Goal: Task Accomplishment & Management: Manage account settings

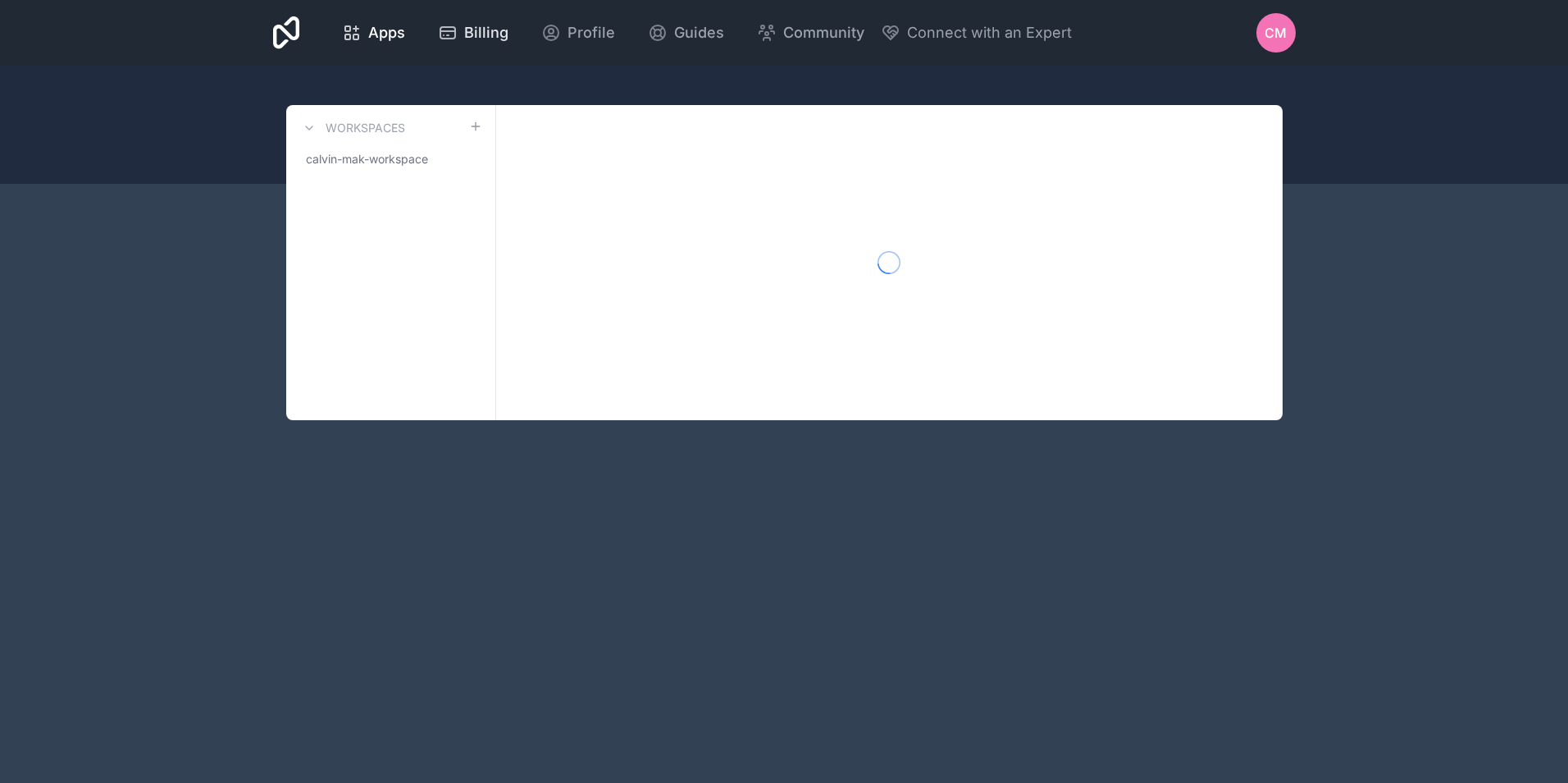
click at [502, 37] on span "Billing" at bounding box center [486, 33] width 44 height 23
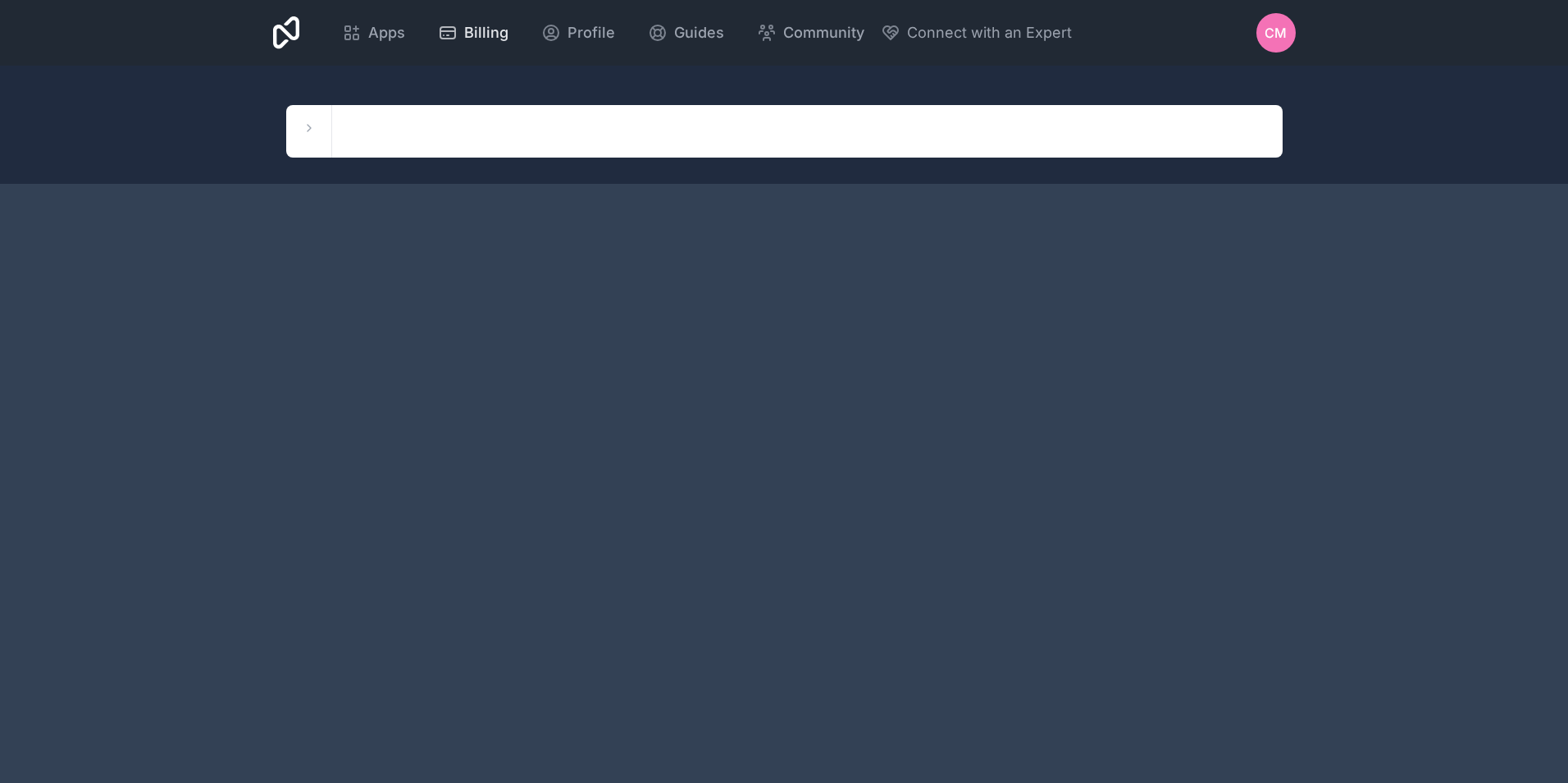
click at [495, 27] on span "Billing" at bounding box center [486, 33] width 44 height 23
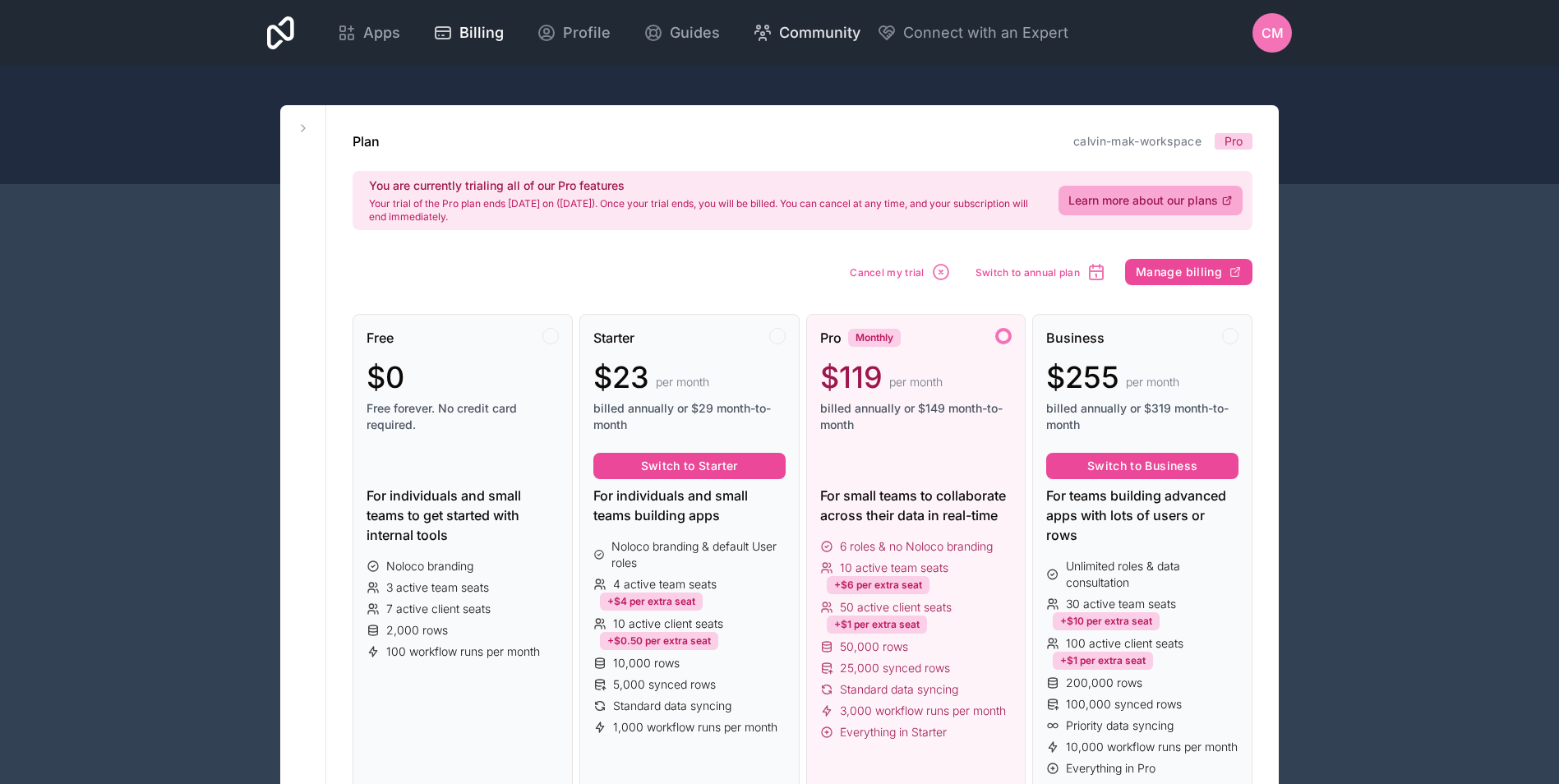
click at [788, 45] on link "Community" at bounding box center [806, 33] width 134 height 37
drag, startPoint x: 875, startPoint y: 380, endPoint x: 825, endPoint y: 383, distance: 50.1
click at [825, 383] on span "$119" at bounding box center [851, 377] width 63 height 33
copy span "$119"
click at [1003, 339] on div at bounding box center [1004, 336] width 17 height 17
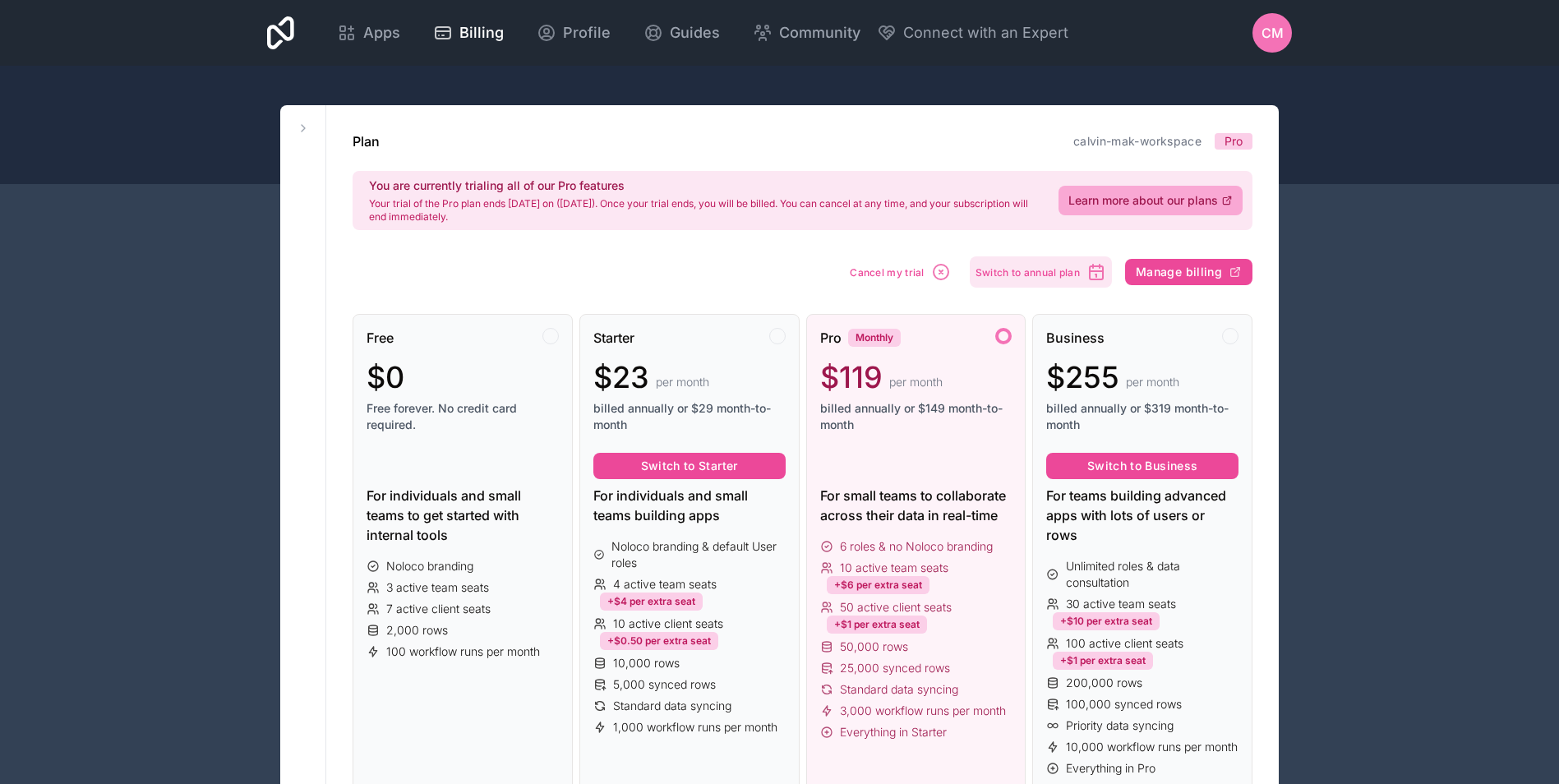
click at [1051, 275] on span "Switch to annual plan" at bounding box center [1027, 272] width 104 height 12
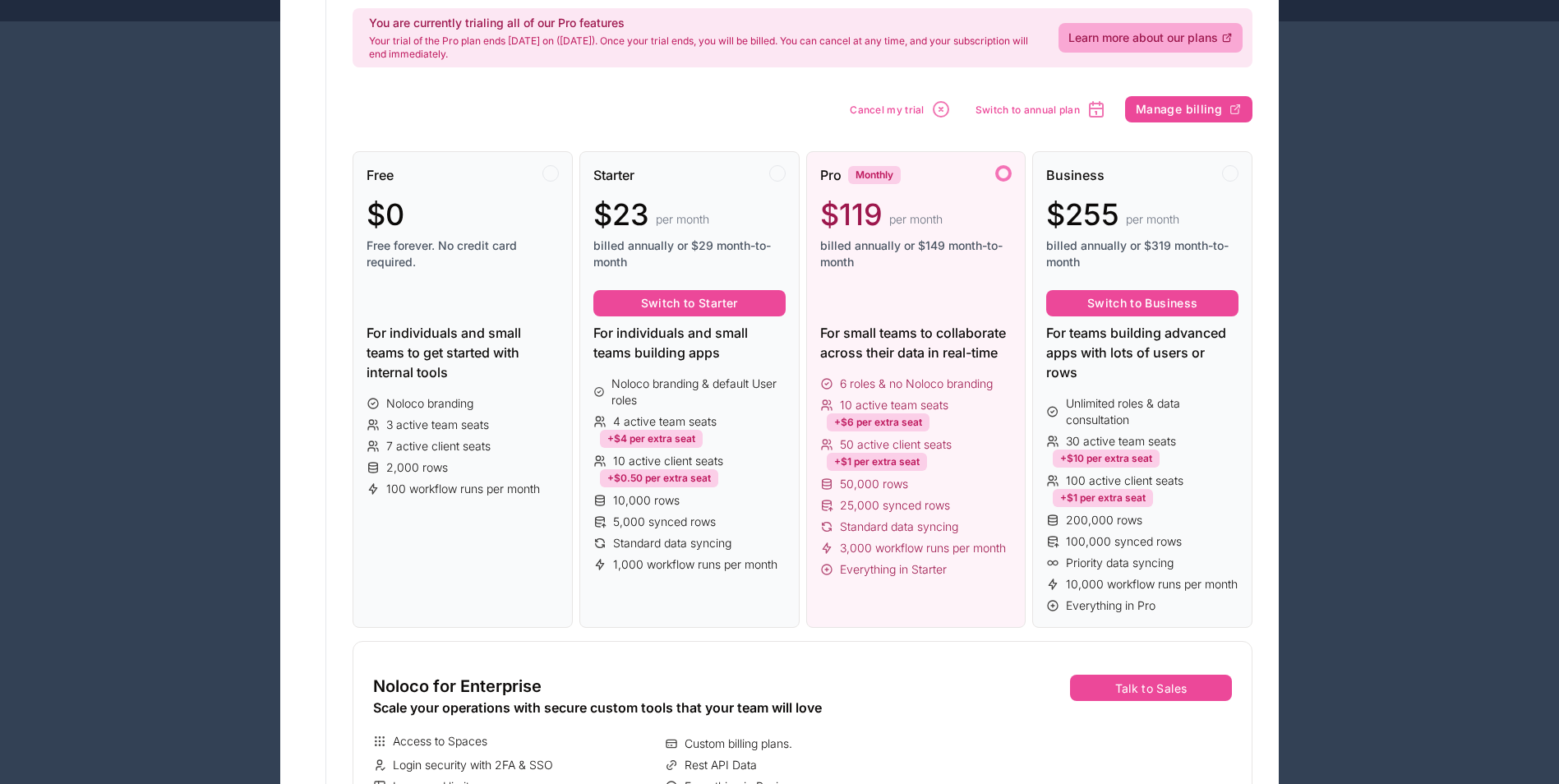
scroll to position [164, 0]
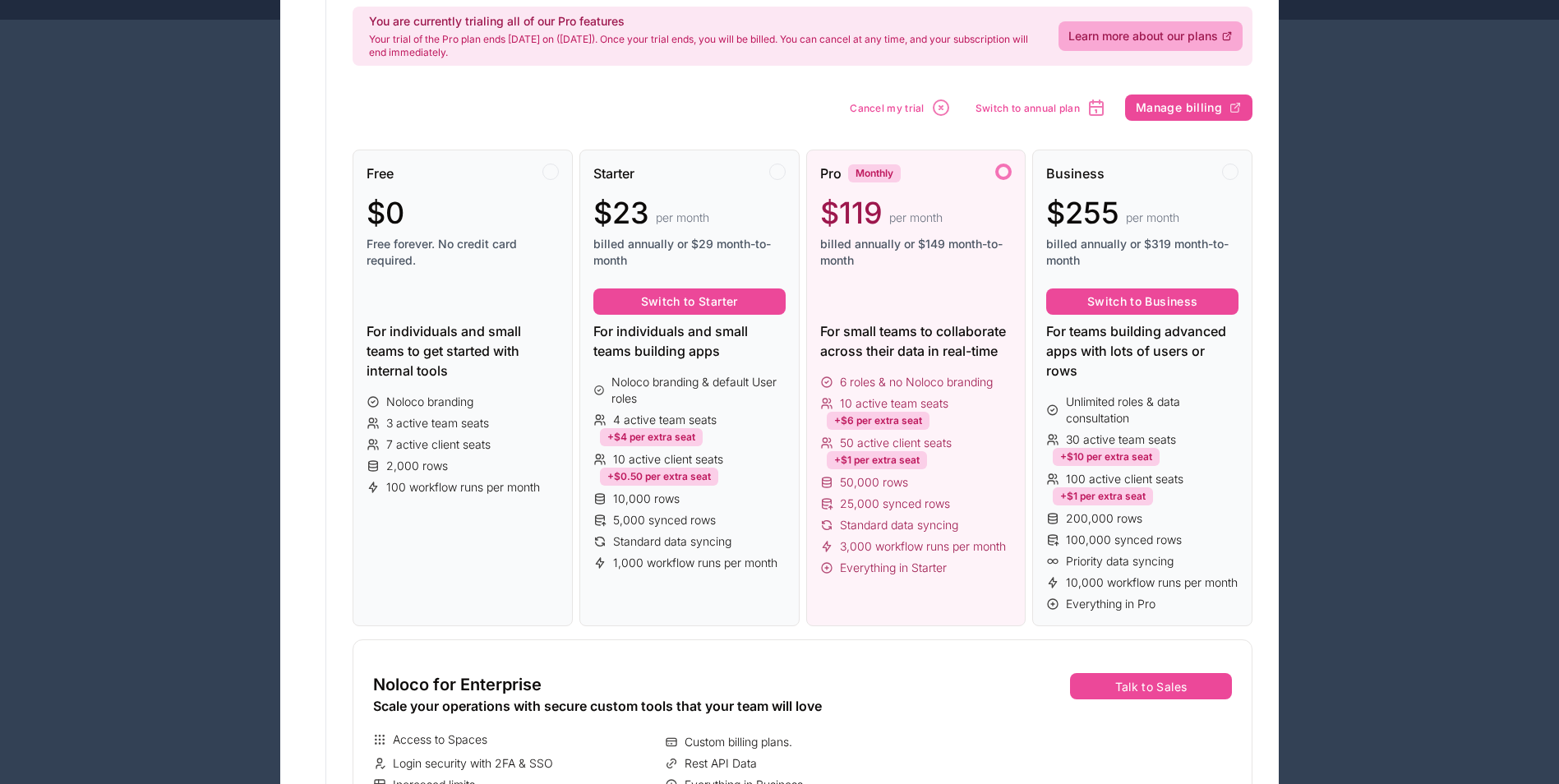
click at [144, 252] on div "Apps Billing Profile Guides Community Connect with an Expert CM Billing Profile…" at bounding box center [780, 774] width 1559 height 1877
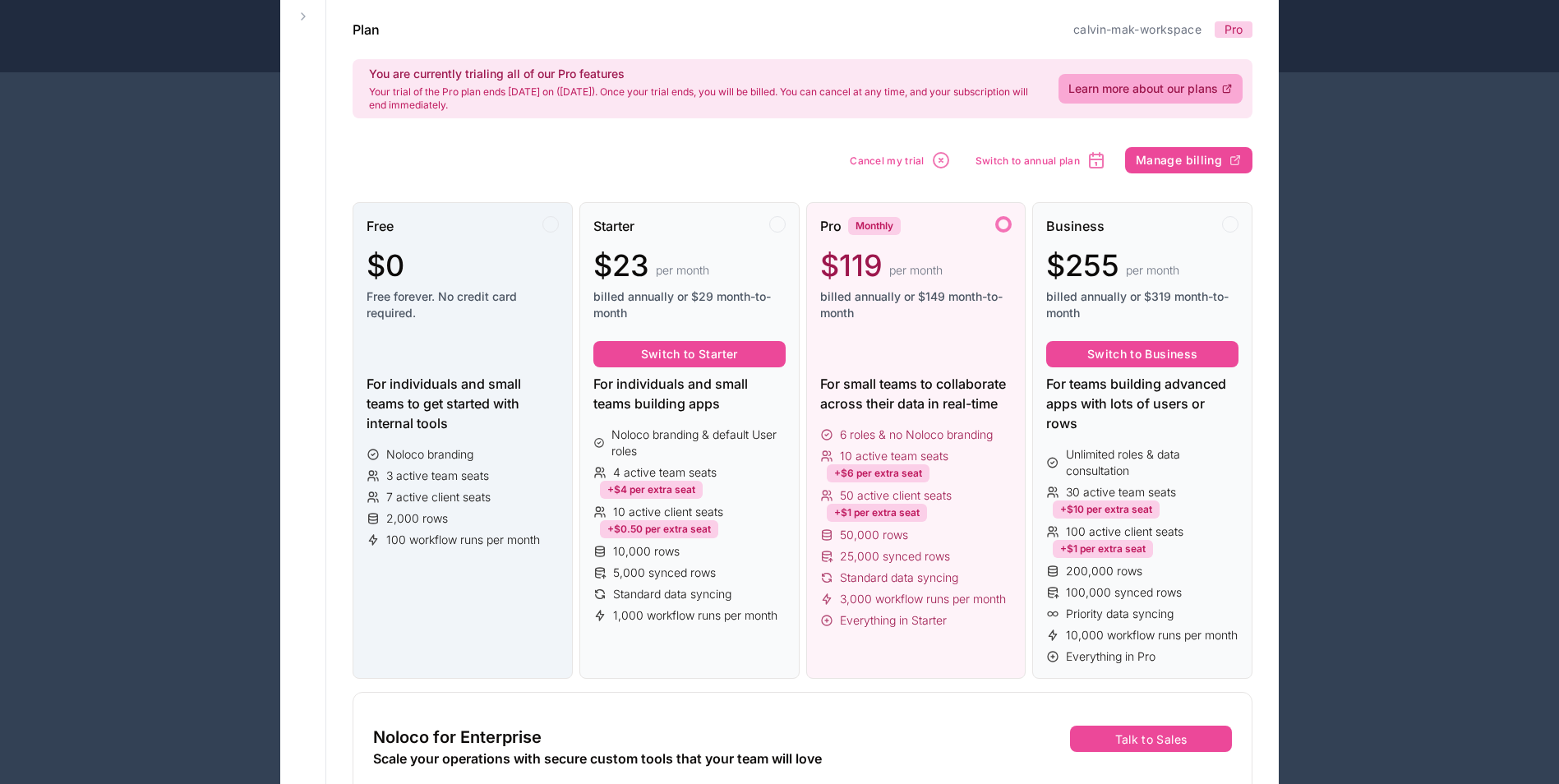
scroll to position [83, 0]
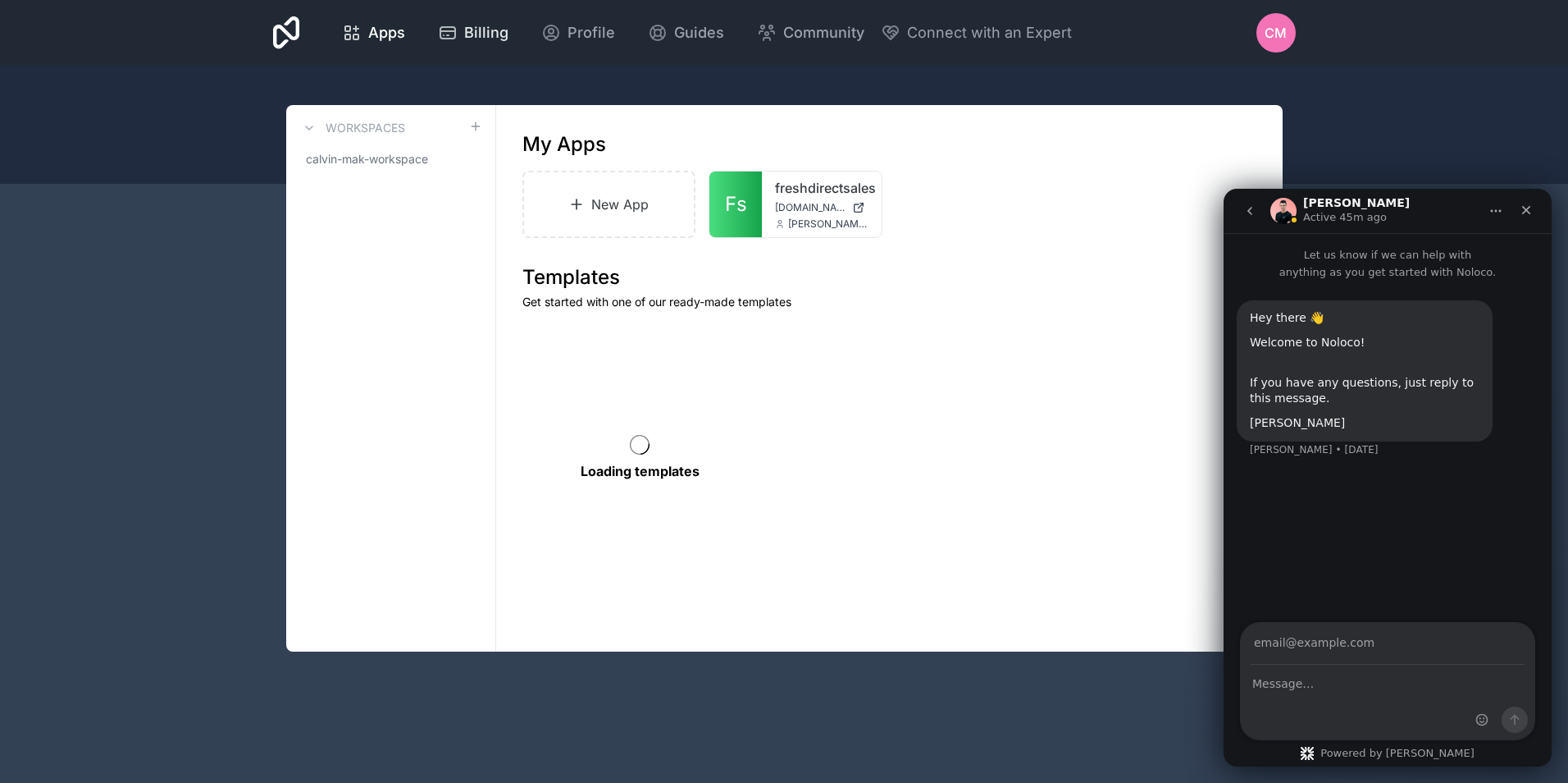
click at [501, 27] on span "Billing" at bounding box center [486, 33] width 44 height 23
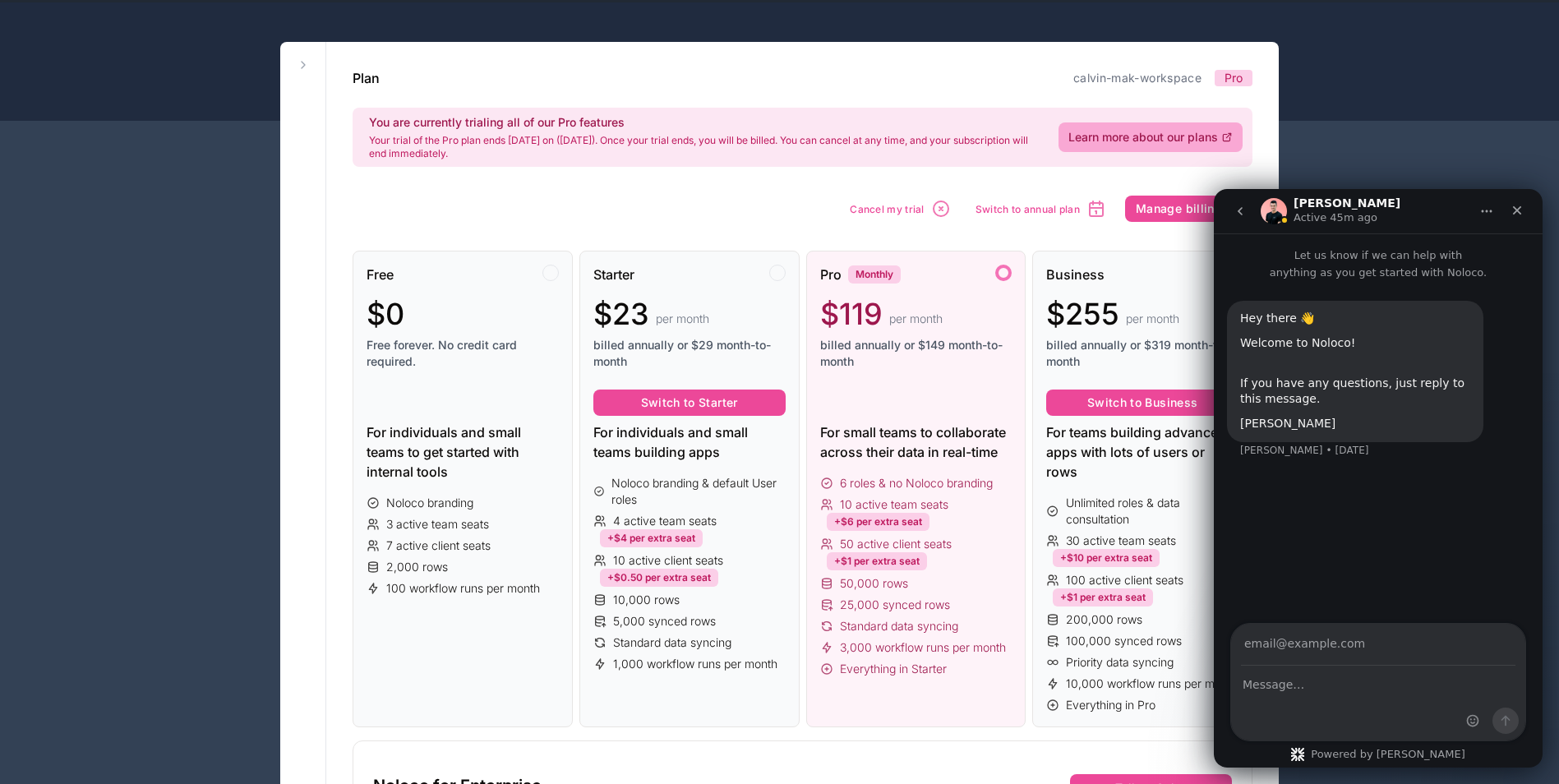
scroll to position [83, 0]
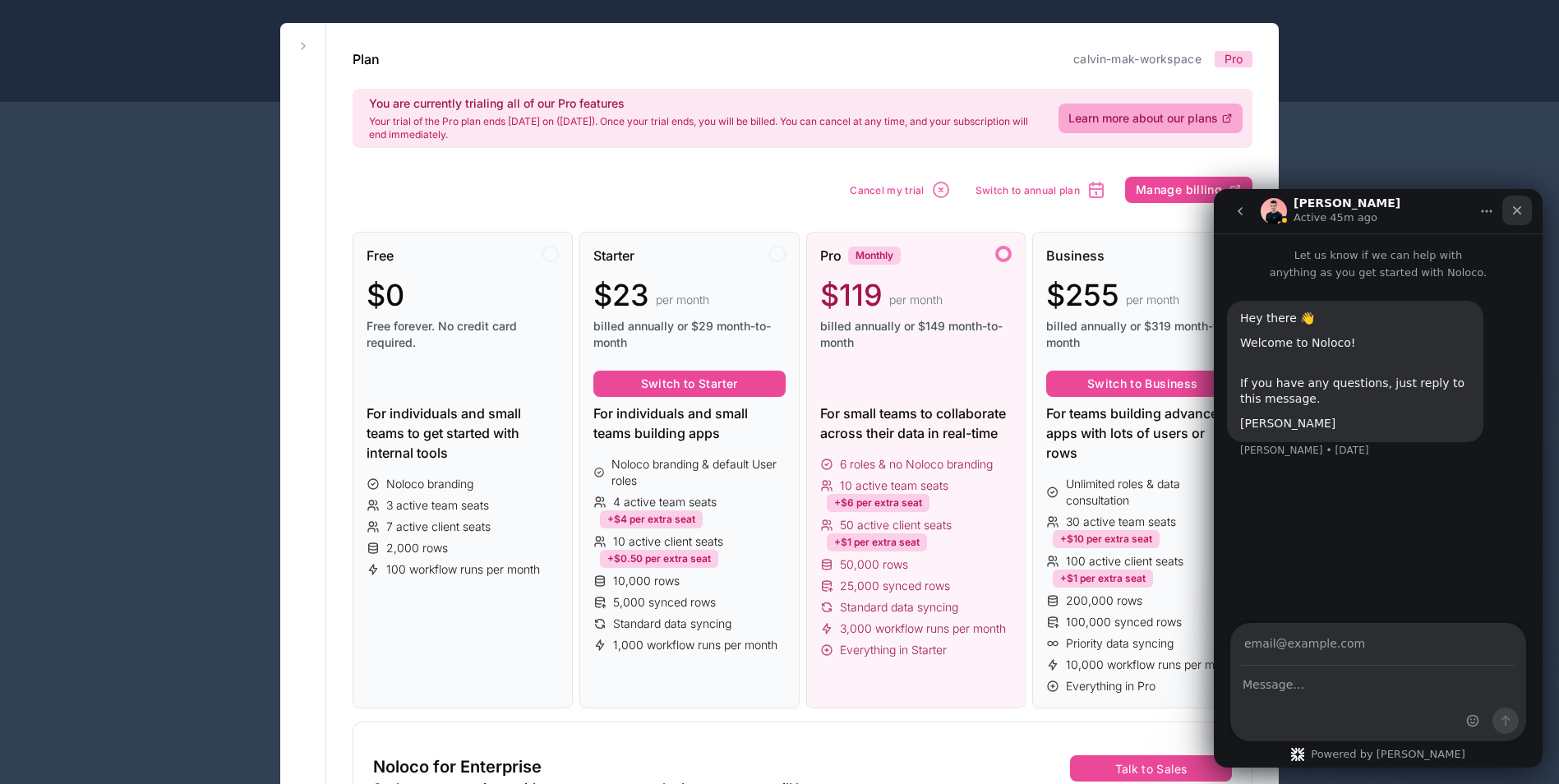
click at [1530, 208] on div "Close" at bounding box center [1517, 210] width 30 height 30
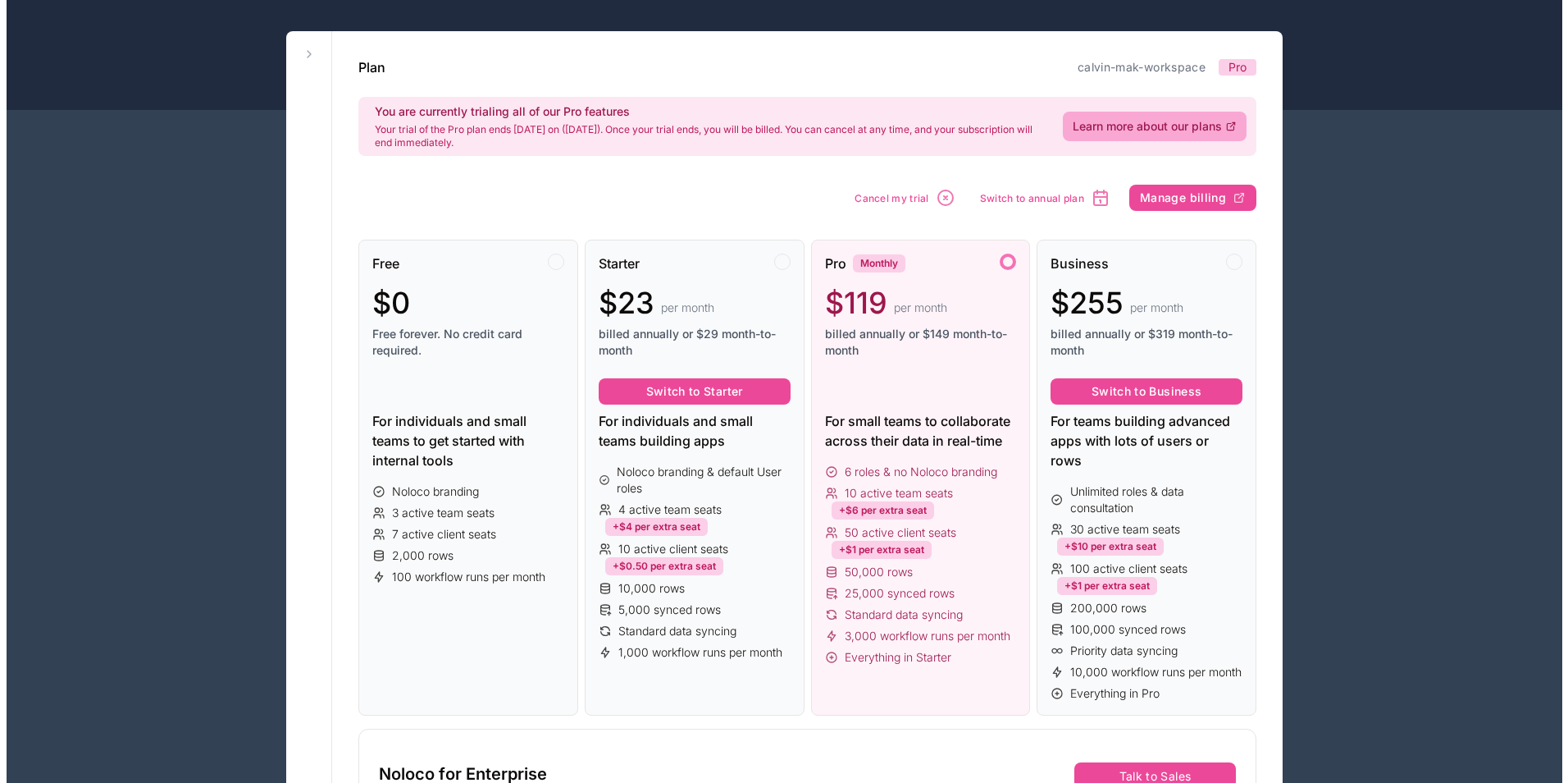
scroll to position [0, 0]
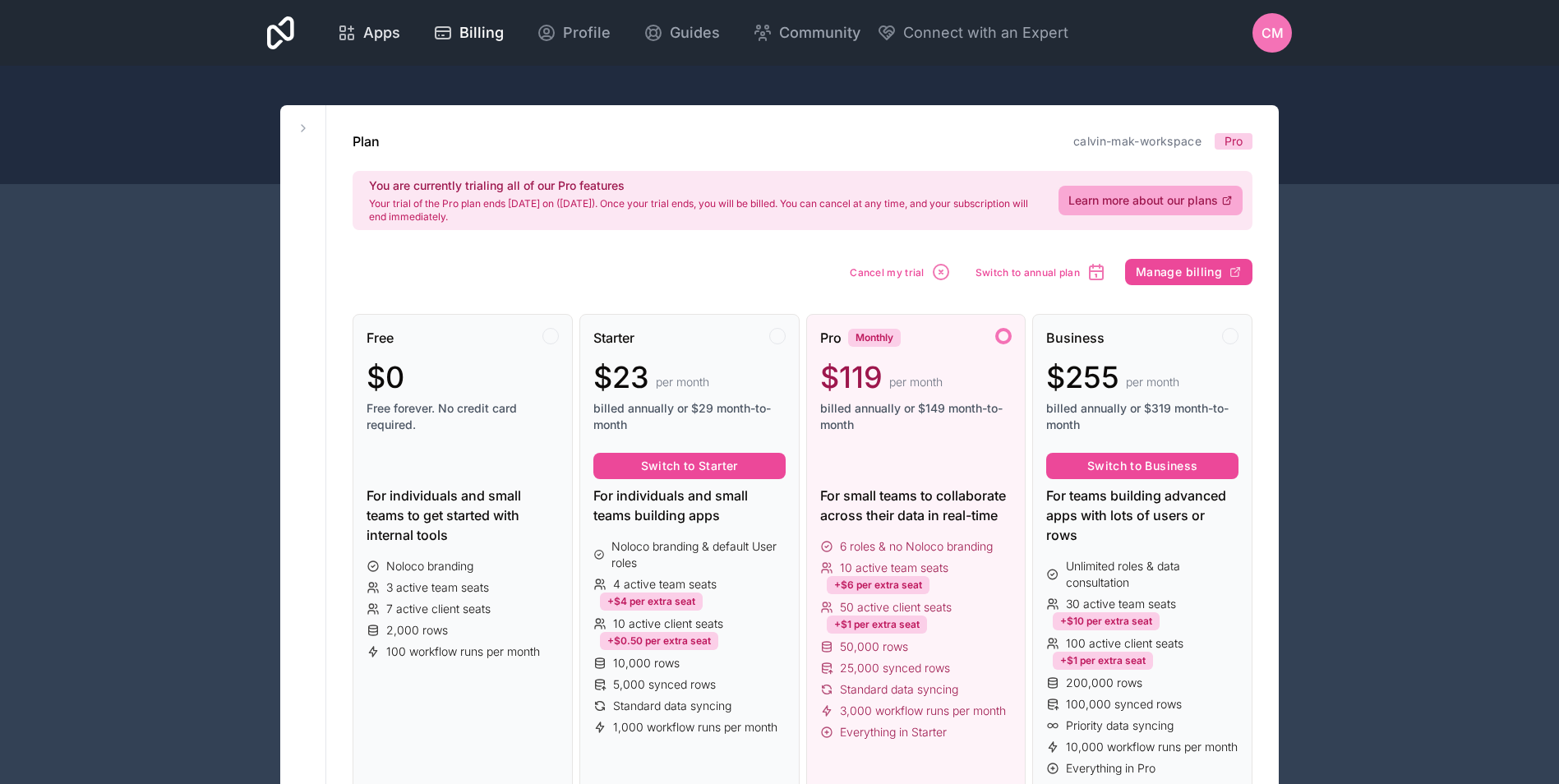
click at [341, 26] on icon at bounding box center [342, 28] width 5 height 5
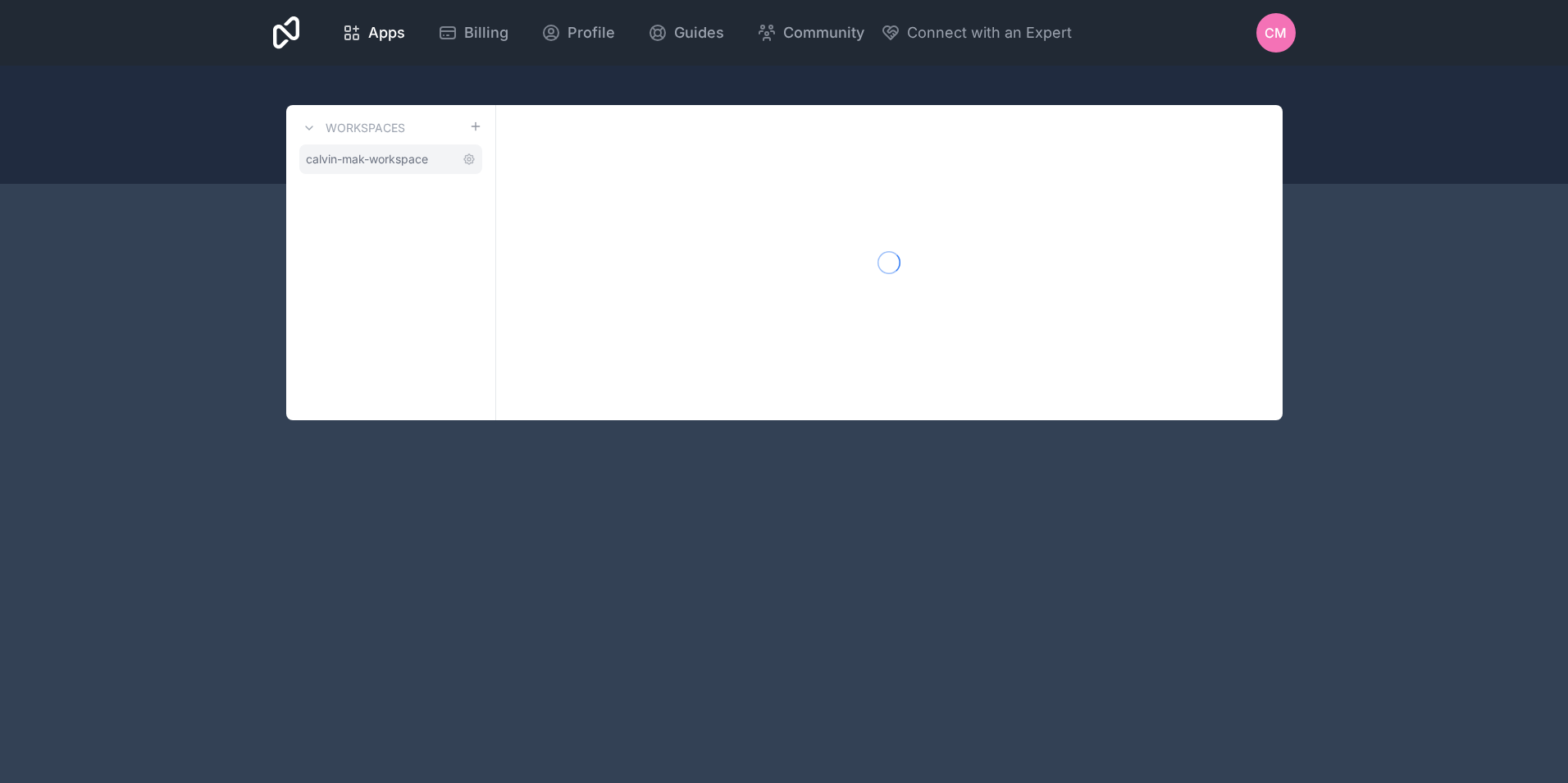
click at [377, 156] on span "calvin-mak-workspace" at bounding box center [367, 159] width 123 height 17
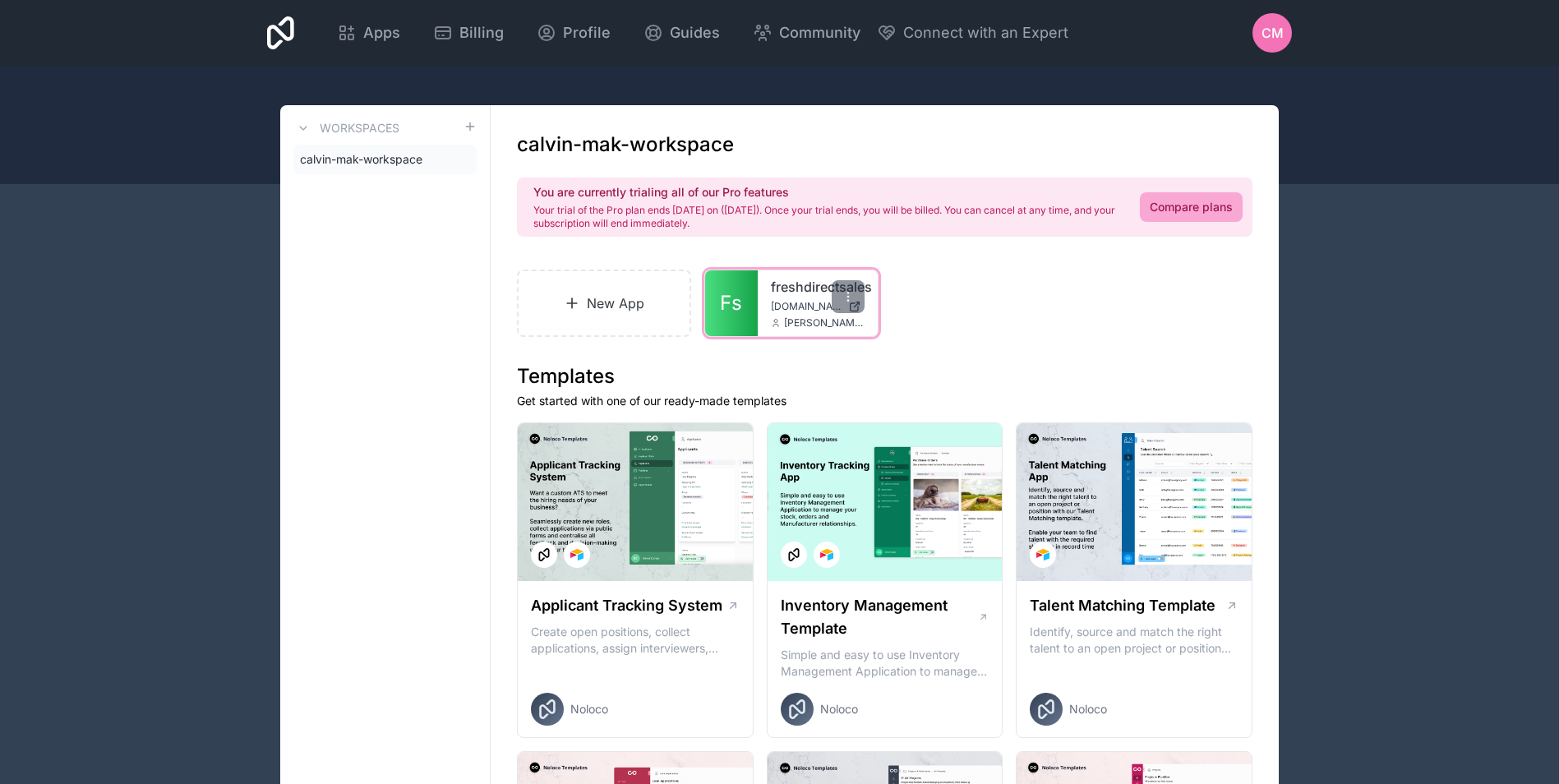
click at [735, 313] on span "Fs" at bounding box center [731, 303] width 23 height 26
